Goal: Find contact information: Find contact information

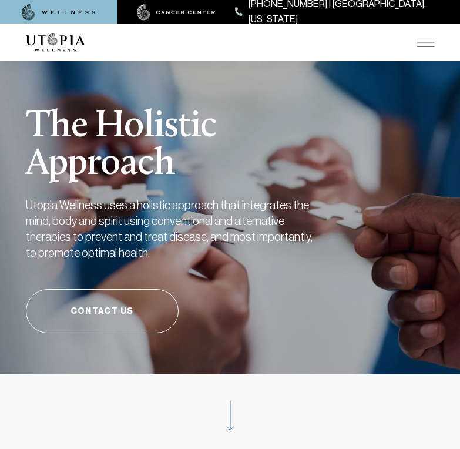
click at [432, 35] on div at bounding box center [230, 42] width 409 height 38
click at [428, 44] on img at bounding box center [426, 42] width 18 height 9
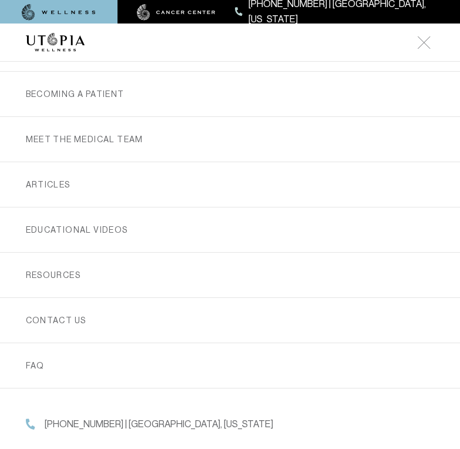
scroll to position [263, 0]
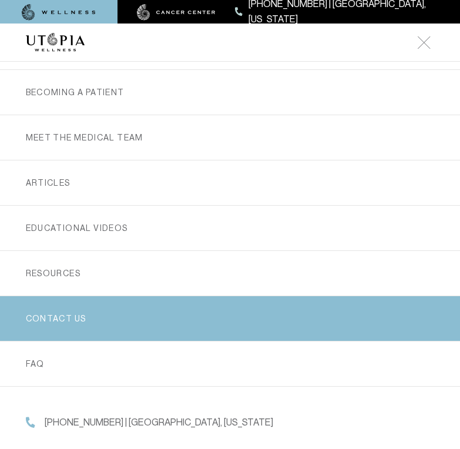
click at [214, 315] on link "Contact us" at bounding box center [230, 318] width 409 height 45
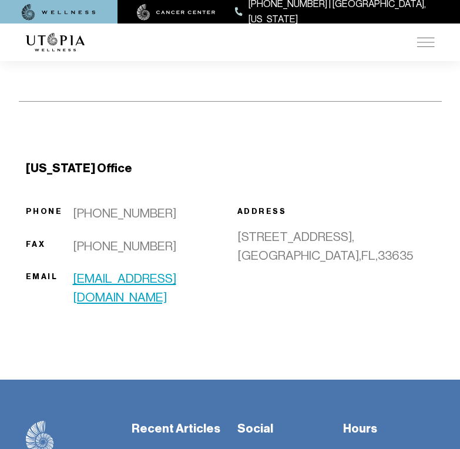
scroll to position [765, 0]
